Goal: Find specific page/section

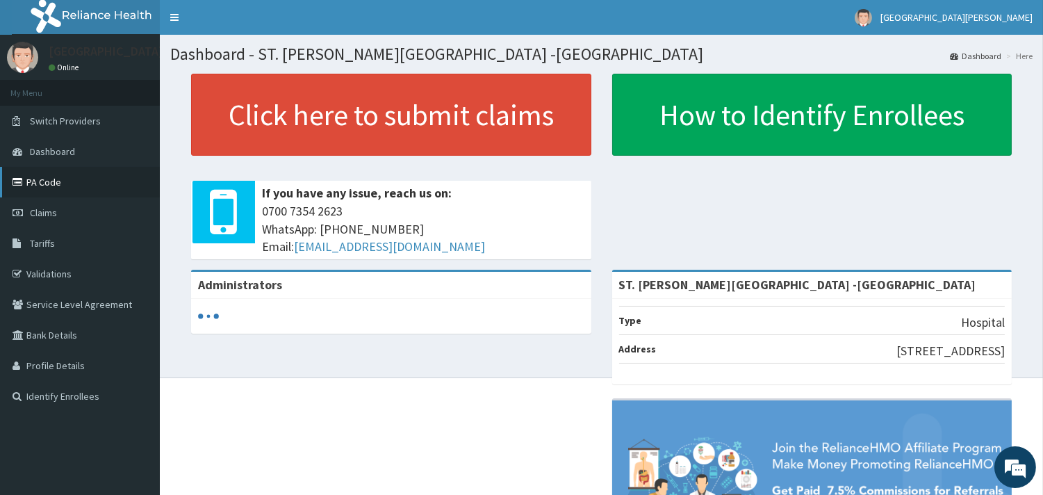
click at [74, 189] on link "PA Code" at bounding box center [80, 182] width 160 height 31
click at [58, 205] on link "Claims" at bounding box center [80, 212] width 160 height 31
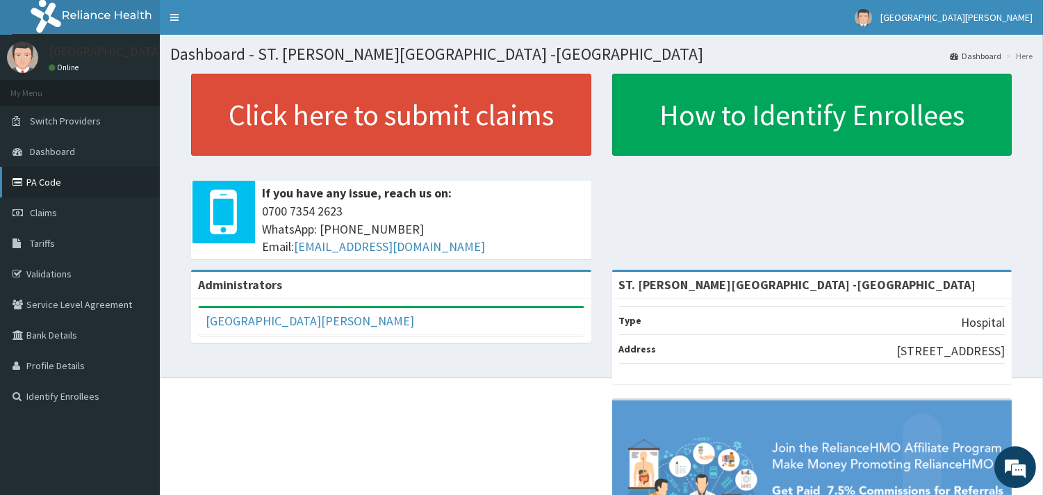
click at [53, 185] on link "PA Code" at bounding box center [80, 182] width 160 height 31
